Goal: Transaction & Acquisition: Purchase product/service

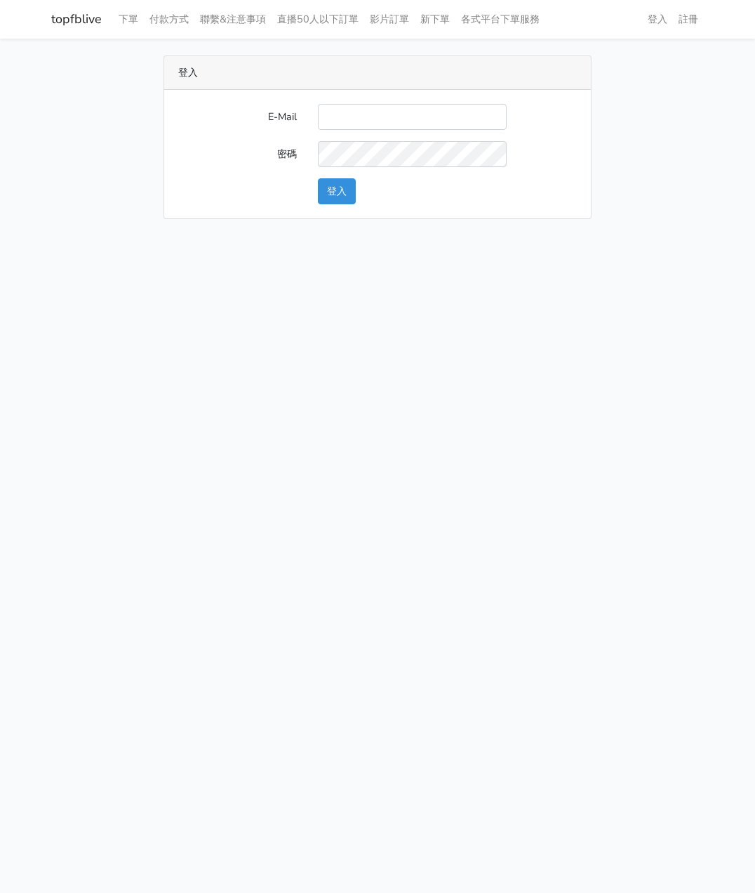
click at [349, 113] on input "E-Mail" at bounding box center [412, 117] width 189 height 26
type input "[EMAIL_ADDRESS][DOMAIN_NAME]"
click at [345, 195] on button "登入" at bounding box center [337, 191] width 38 height 26
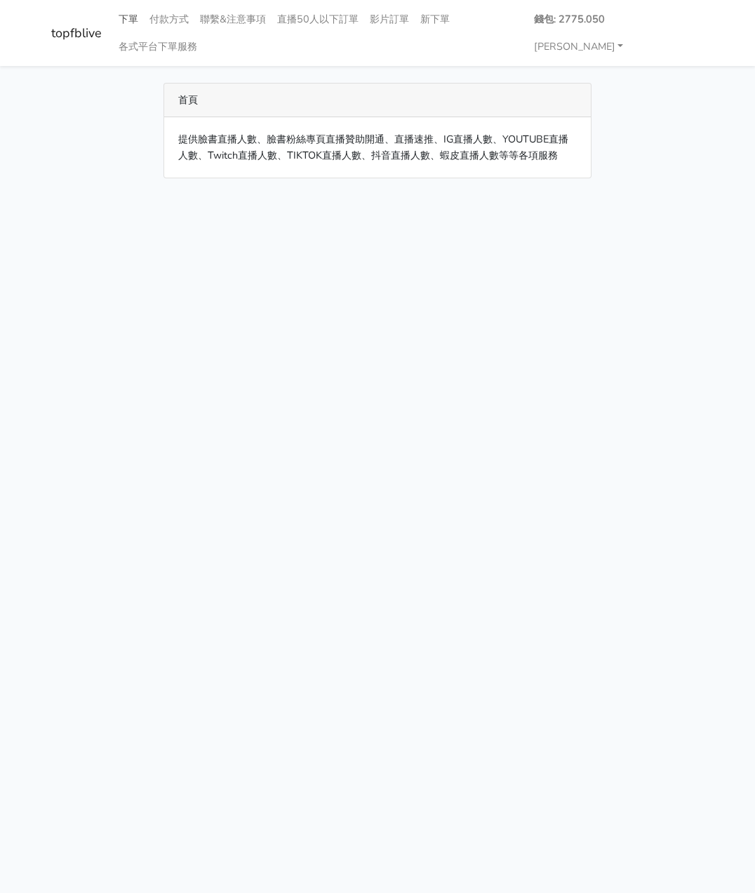
click at [135, 15] on link "下單" at bounding box center [128, 19] width 31 height 27
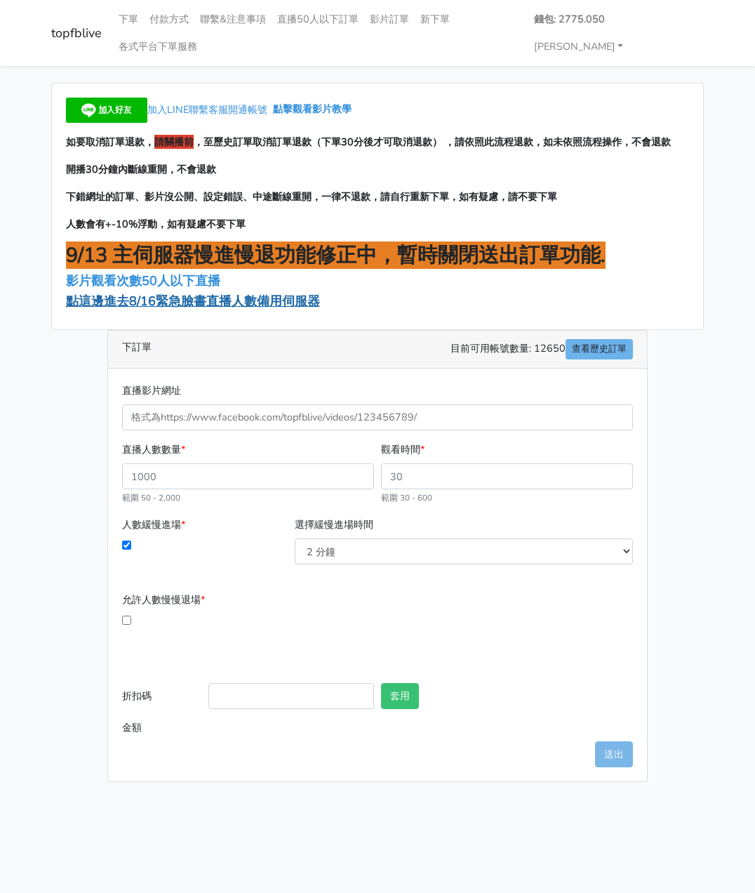
click at [143, 293] on span "點這邊進去8/16緊急臉書直播人數備用伺服器" at bounding box center [193, 301] width 254 height 17
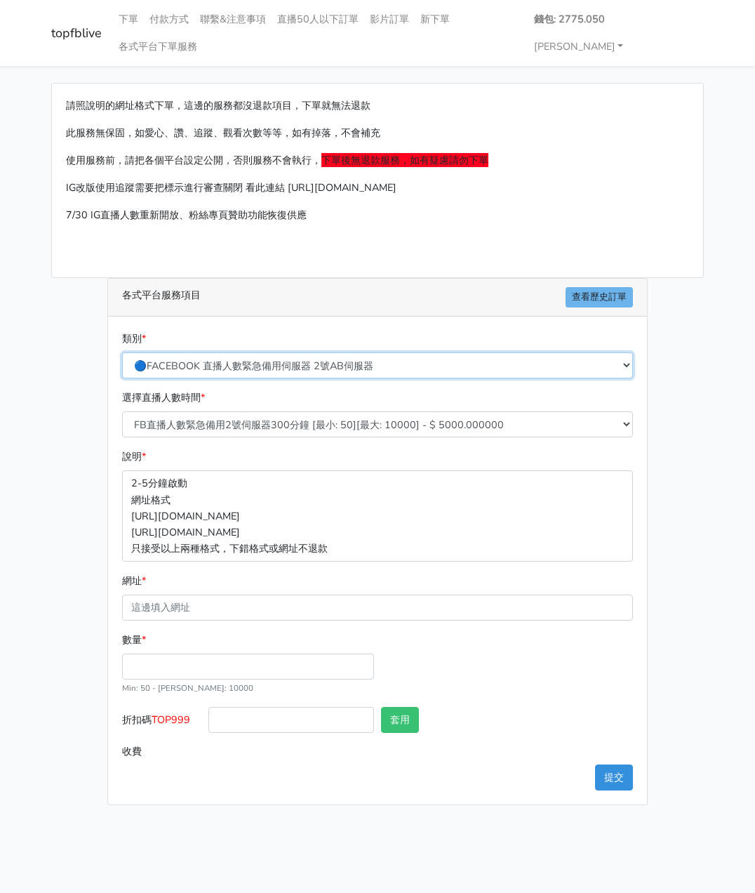
click at [300, 352] on select "🔵FACEBOOK 直播人數緊急備用伺服器 2號AB伺服器 🔵FACEBOOK 網軍專用貼文留言 安全保密 🔵FACEBOOK 直播人數緊急備用伺服器 J1 …" at bounding box center [377, 365] width 511 height 26
select select "3/26熱門平台服務台灣粉絲IG YT FB TIKTOK"
click at [122, 352] on select "🔵FACEBOOK 直播人數緊急備用伺服器 2號AB伺服器 🔵FACEBOOK 網軍專用貼文留言 安全保密 🔵FACEBOOK 直播人數緊急備用伺服器 J1 …" at bounding box center [377, 365] width 511 height 26
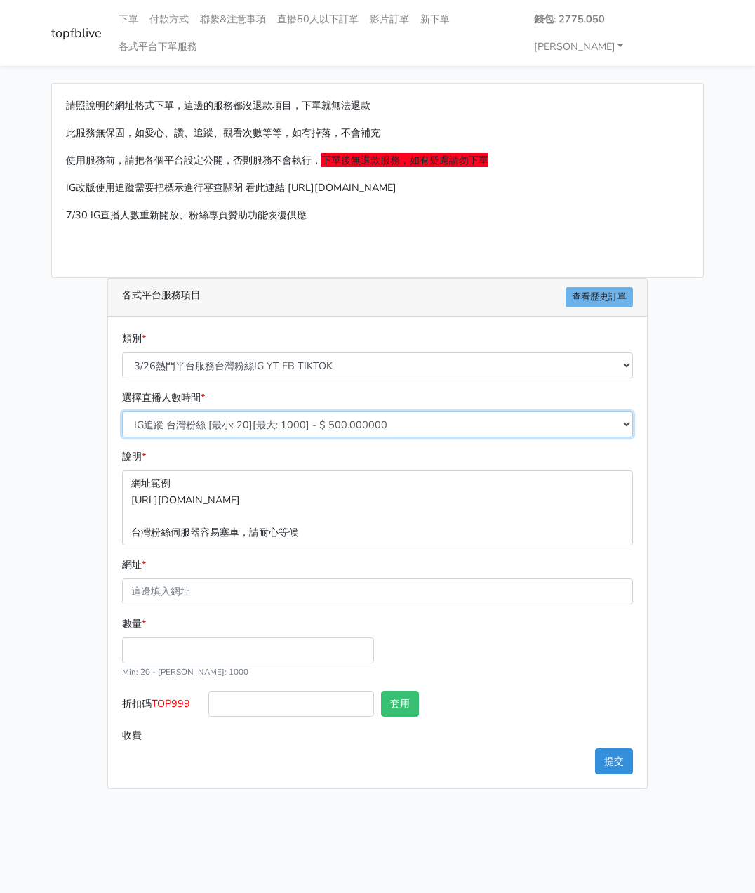
click at [257, 411] on select "IG追蹤 台灣粉絲 [最小: 20][最大: 1000] - $ 500.000000 IG愛心 台灣粉絲 [最小: 20][最大: 1000] - $ 35…" at bounding box center [377, 424] width 511 height 26
select select "670"
click at [122, 411] on select "IG追蹤 台灣粉絲 [最小: 20][最大: 1000] - $ 500.000000 IG愛心 台灣粉絲 [最小: 20][最大: 1000] - $ 35…" at bounding box center [377, 424] width 511 height 26
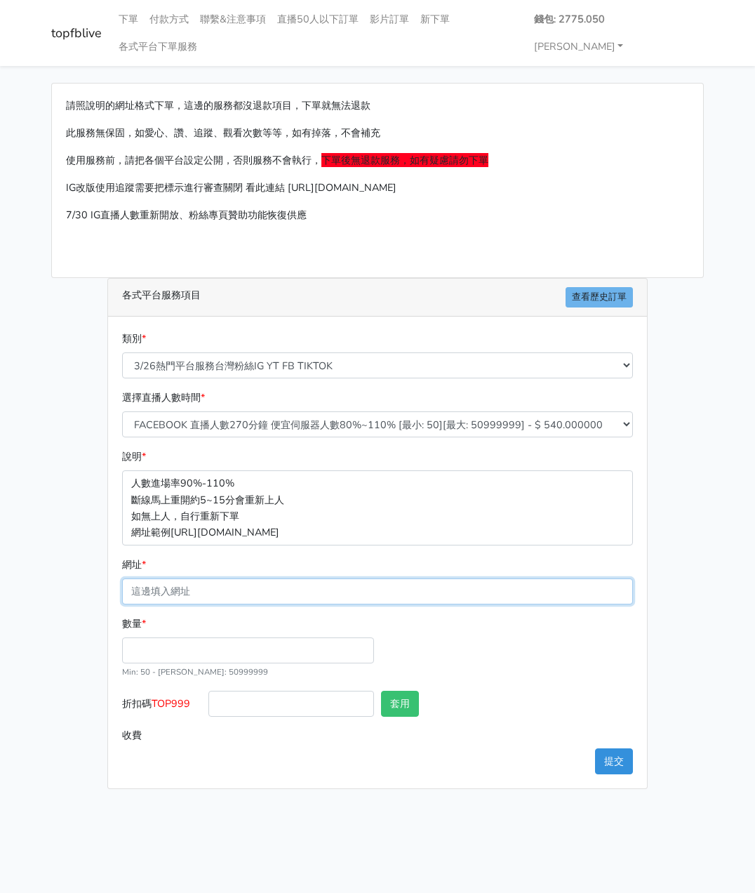
click at [185, 578] on input "網址 *" at bounding box center [377, 591] width 511 height 26
paste input "[URL][DOMAIN_NAME]"
type input "[URL][DOMAIN_NAME]"
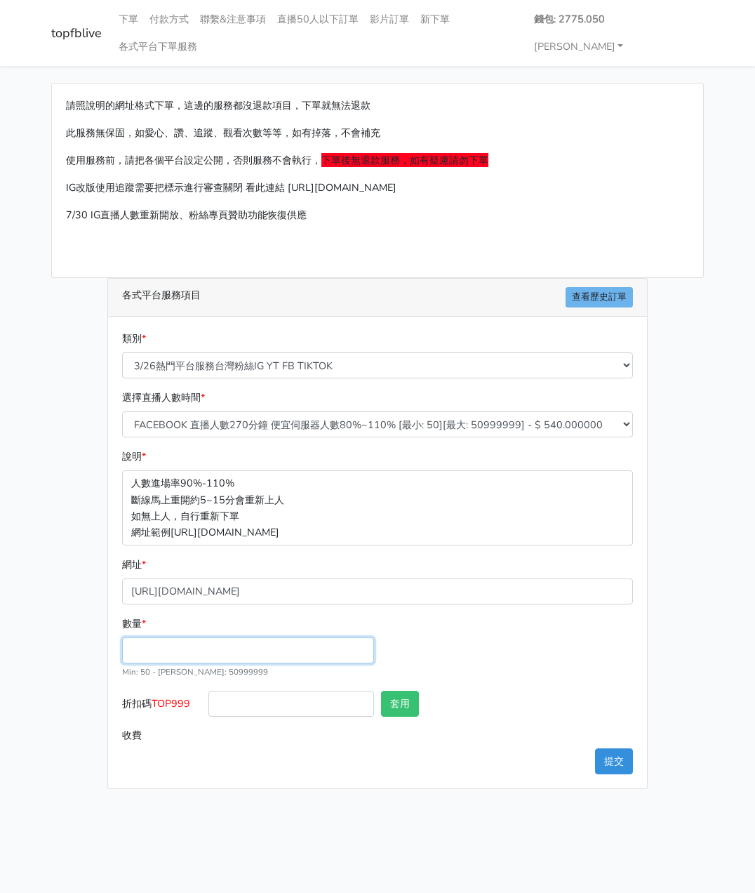
click at [154, 637] on input "數量 *" at bounding box center [248, 650] width 252 height 26
type input "200"
type input "108.000"
drag, startPoint x: 194, startPoint y: 673, endPoint x: 163, endPoint y: 686, distance: 33.6
click at [153, 691] on label "折扣碼 TOP999" at bounding box center [162, 707] width 86 height 32
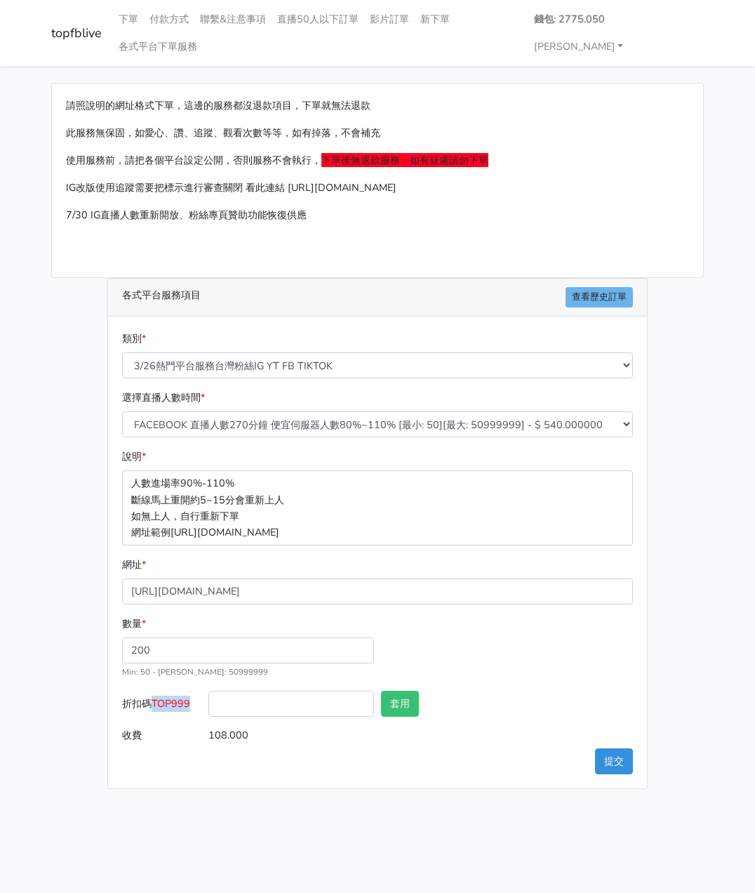
copy label "TOP999"
click at [312, 691] on input "折扣碼 TOP999" at bounding box center [291, 704] width 166 height 26
drag, startPoint x: 141, startPoint y: 622, endPoint x: 83, endPoint y: 611, distance: 59.2
click at [83, 611] on div "請照說明的網址格式下單，這邊的服務都沒退款項目，下單就無法退款 此服務無保固，如愛心、讚、追蹤、觀看次數等等，如有掉落，不會補充 使用服務前，請把各個平台設定…" at bounding box center [378, 436] width 674 height 706
type input "400"
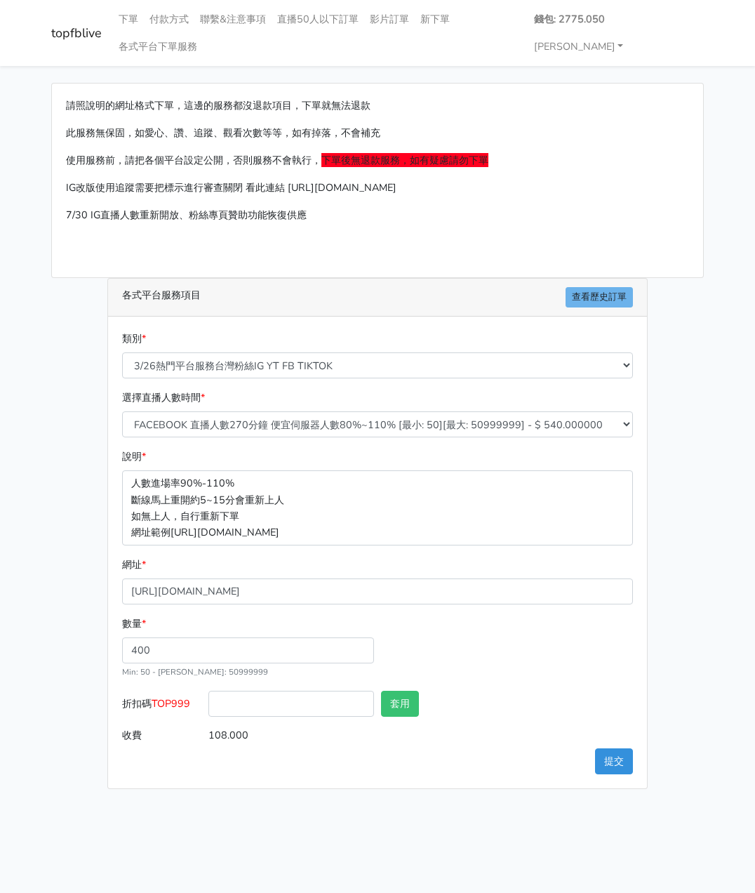
type input "216.000"
click at [177, 737] on div "類別 * 🔵FACEBOOK 直播人數緊急備用伺服器 2號AB伺服器 🔵FACEBOOK 網軍專用貼文留言 安全保密 🔵FACEBOOK 直播人數緊急備用伺服…" at bounding box center [377, 553] width 539 height 472
click at [248, 691] on input "折扣碼 TOP999" at bounding box center [291, 704] width 166 height 26
click at [615, 748] on button "提交" at bounding box center [614, 761] width 38 height 26
